Goal: Information Seeking & Learning: Learn about a topic

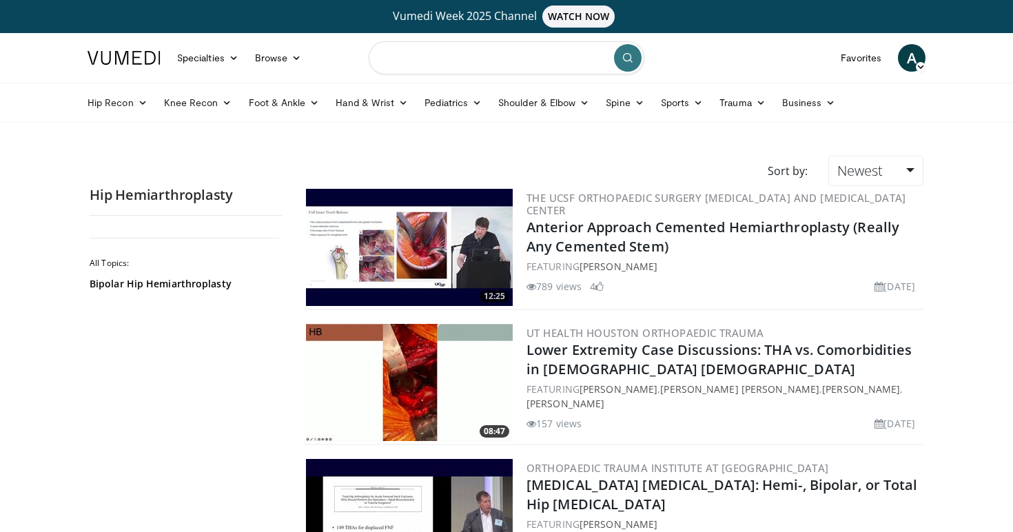
click at [545, 58] on input "Search topics, interventions" at bounding box center [507, 57] width 276 height 33
type input "**********"
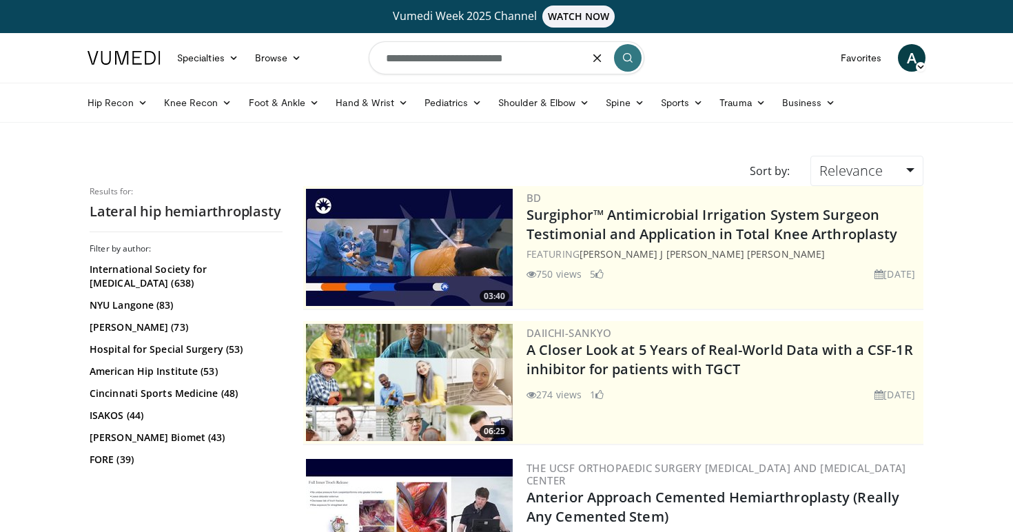
click at [447, 52] on input "**********" at bounding box center [507, 57] width 276 height 33
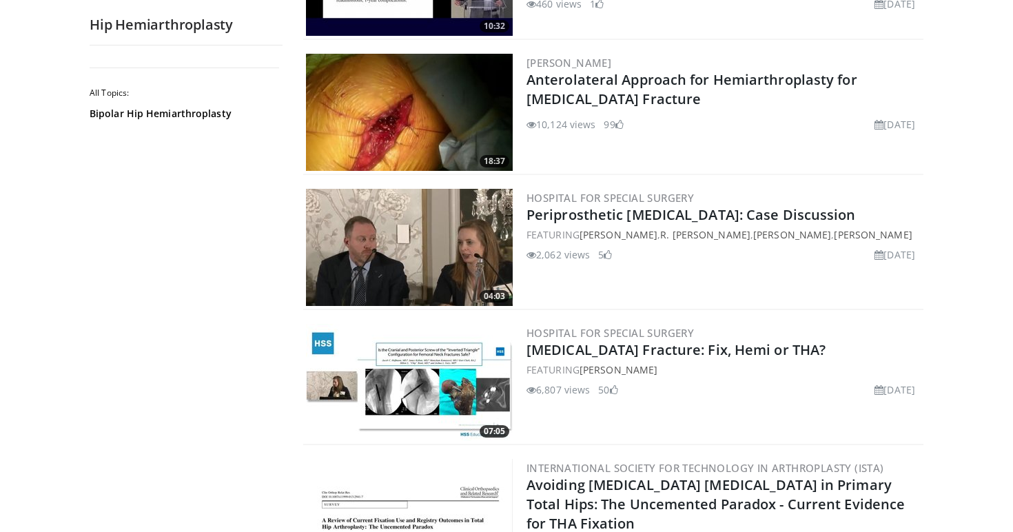
scroll to position [546, 0]
